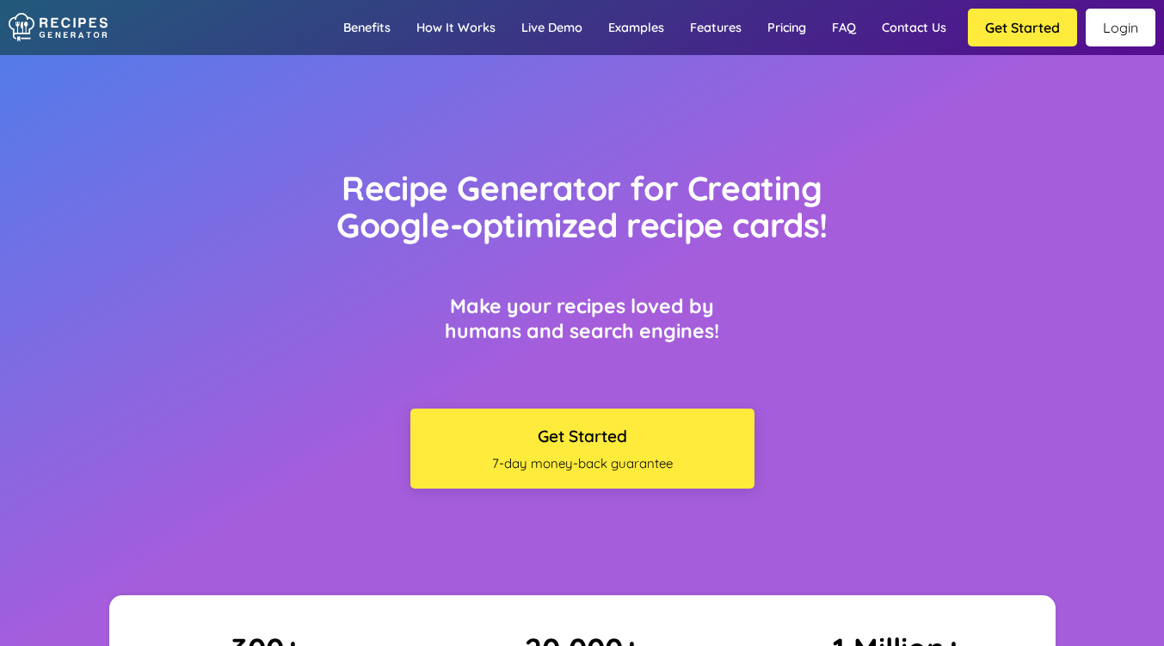
click at [1129, 34] on link "Login" at bounding box center [1121, 28] width 70 height 38
click at [1105, 23] on link "Login" at bounding box center [1121, 28] width 70 height 38
click at [1122, 21] on link "Login" at bounding box center [1121, 28] width 70 height 38
click at [1121, 35] on link "Login" at bounding box center [1121, 28] width 70 height 38
click at [1115, 31] on link "Login" at bounding box center [1121, 28] width 70 height 38
